Goal: Task Accomplishment & Management: Complete application form

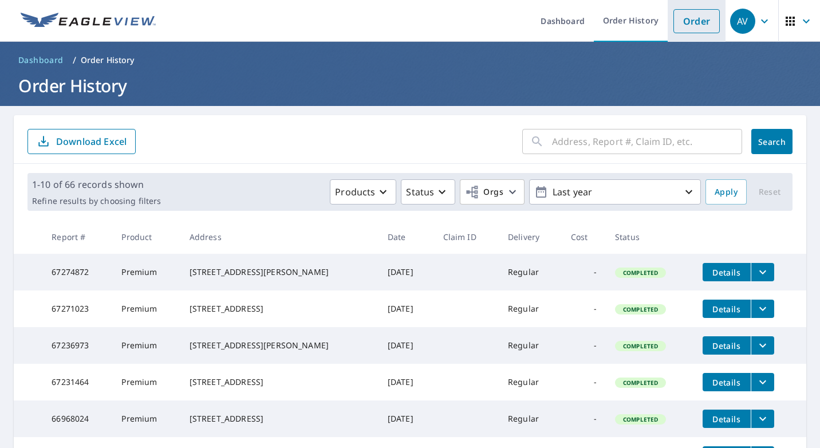
click at [690, 18] on link "Order" at bounding box center [697, 21] width 46 height 24
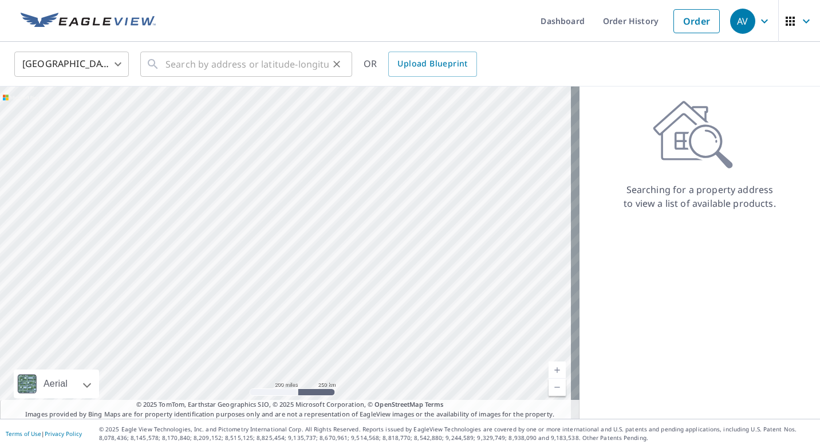
click at [157, 63] on icon at bounding box center [153, 64] width 14 height 14
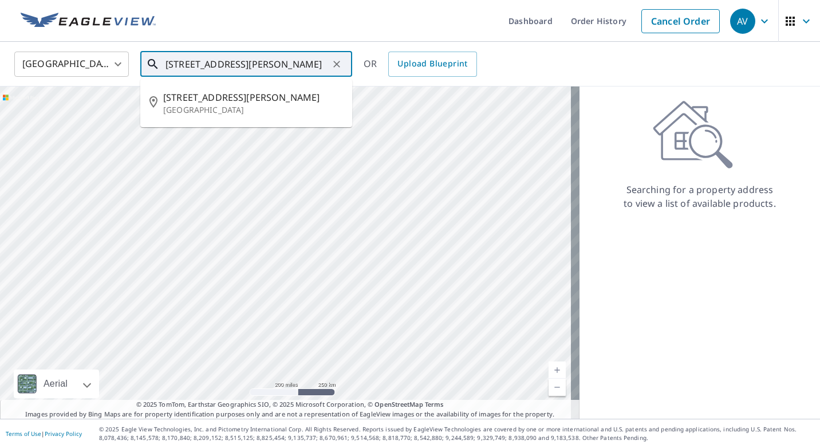
type input "[STREET_ADDRESS][PERSON_NAME]"
drag, startPoint x: 180, startPoint y: 109, endPoint x: 245, endPoint y: 70, distance: 76.3
drag, startPoint x: 245, startPoint y: 70, endPoint x: 139, endPoint y: 68, distance: 106.6
click at [136, 71] on div "[GEOGRAPHIC_DATA] [GEOGRAPHIC_DATA] ​ [STREET_ADDRESS][PERSON_NAME] ​ [STREET_A…" at bounding box center [406, 63] width 801 height 27
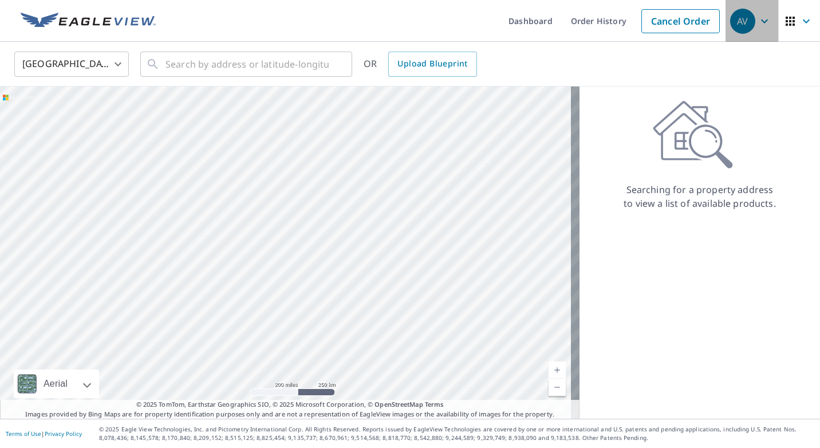
click at [758, 23] on icon "button" at bounding box center [765, 21] width 14 height 14
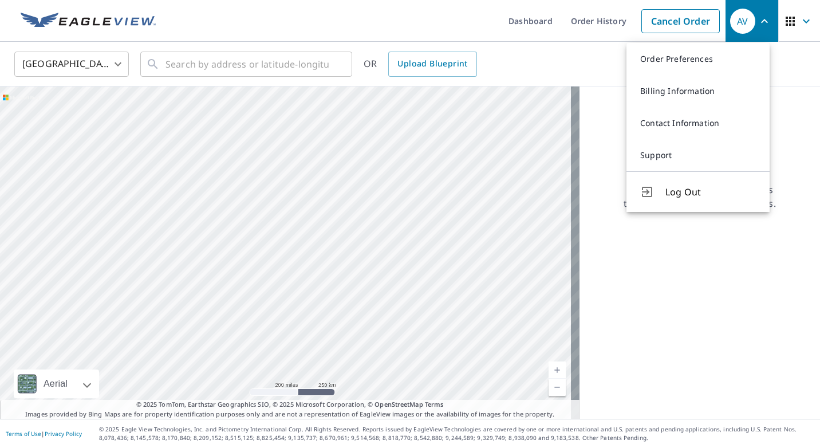
click at [744, 266] on div "Searching for a property address to view a list of available products." at bounding box center [700, 253] width 241 height 332
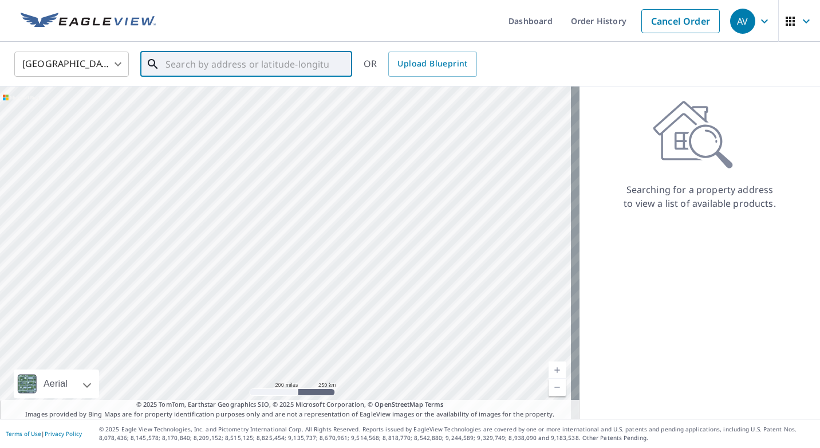
click at [235, 56] on input "text" at bounding box center [247, 64] width 163 height 32
click at [224, 111] on p "[GEOGRAPHIC_DATA]" at bounding box center [253, 109] width 180 height 11
type input "[STREET_ADDRESS][PERSON_NAME]"
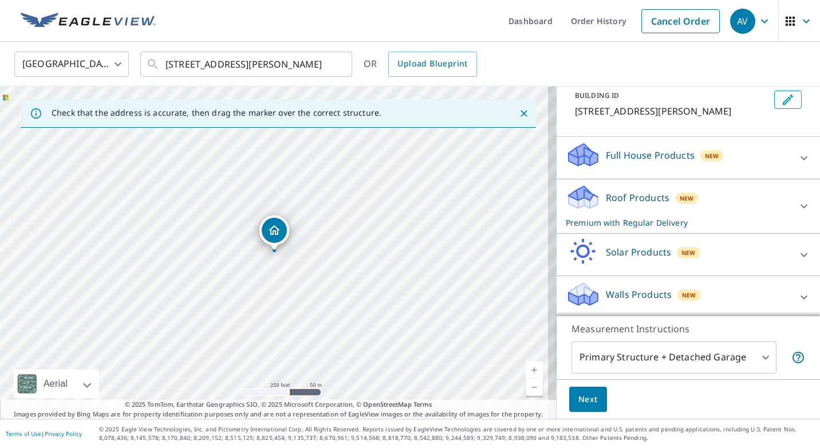
scroll to position [71, 0]
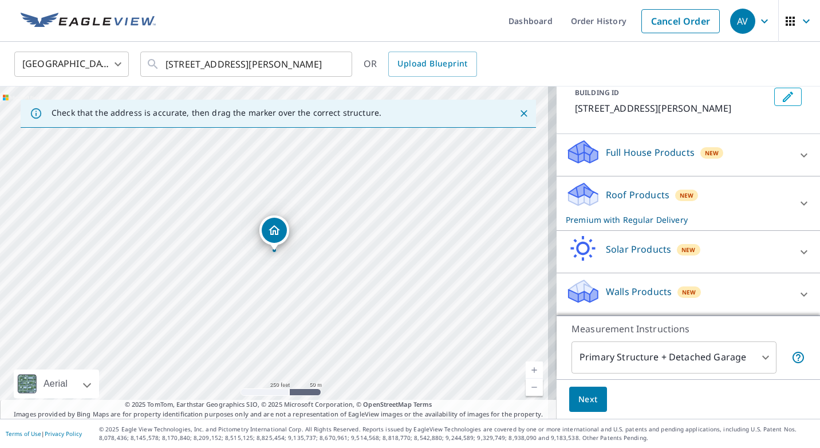
click at [586, 402] on span "Next" at bounding box center [588, 399] width 19 height 14
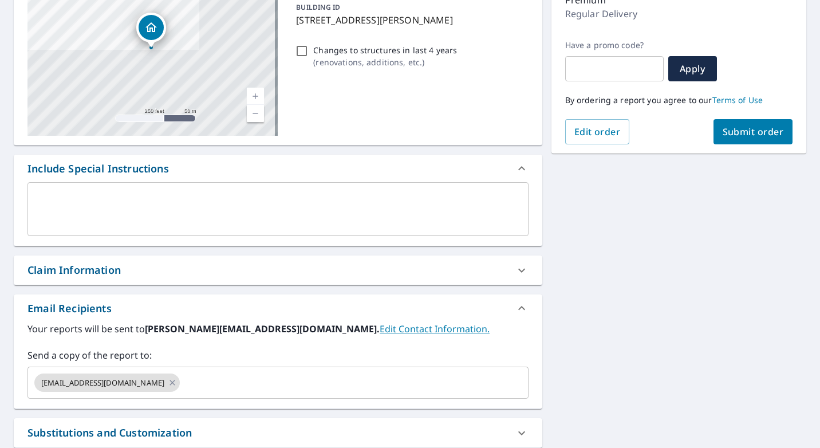
scroll to position [172, 0]
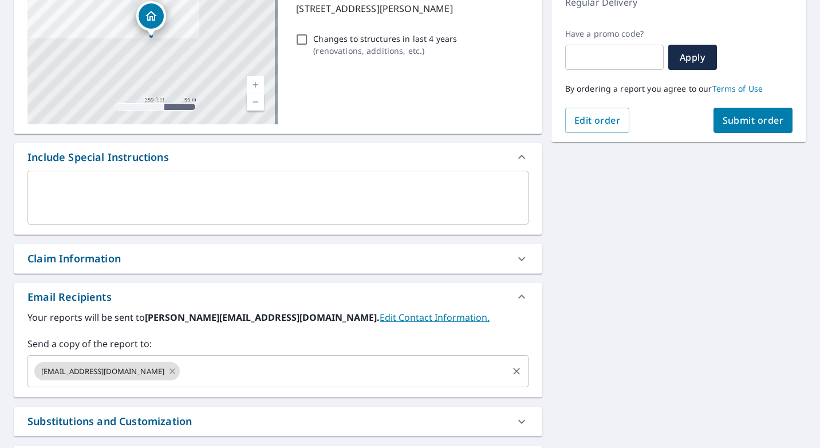
click at [168, 374] on icon at bounding box center [172, 371] width 9 height 13
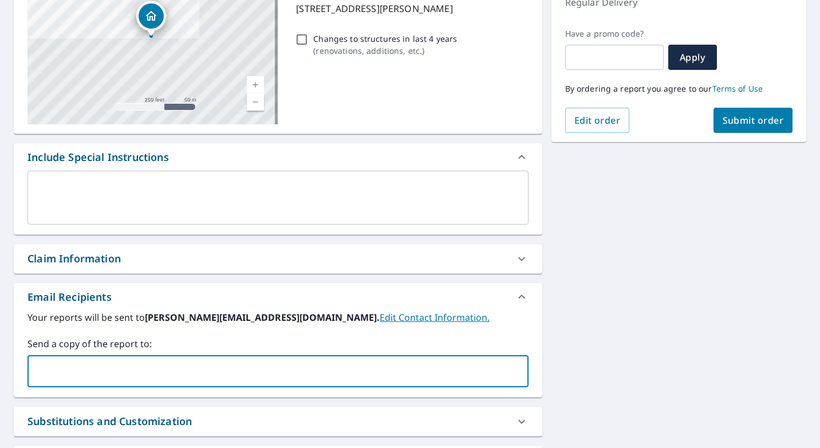
click at [149, 363] on input "text" at bounding box center [270, 371] width 474 height 22
type input "[EMAIL_ADDRESS][DOMAIN_NAME]"
click at [714, 128] on button "Submit order" at bounding box center [754, 120] width 80 height 25
